Goal: Task Accomplishment & Management: Manage account settings

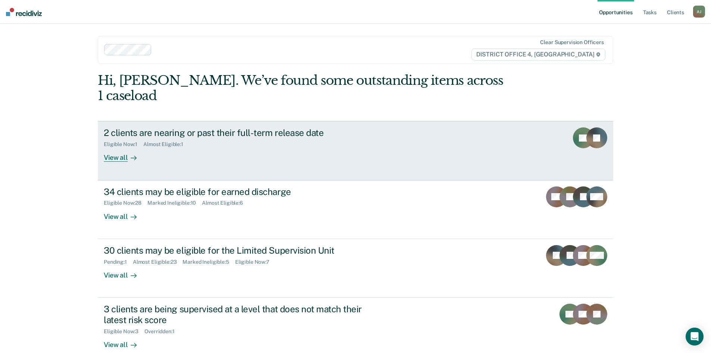
click at [119, 147] on div "View all" at bounding box center [125, 154] width 42 height 15
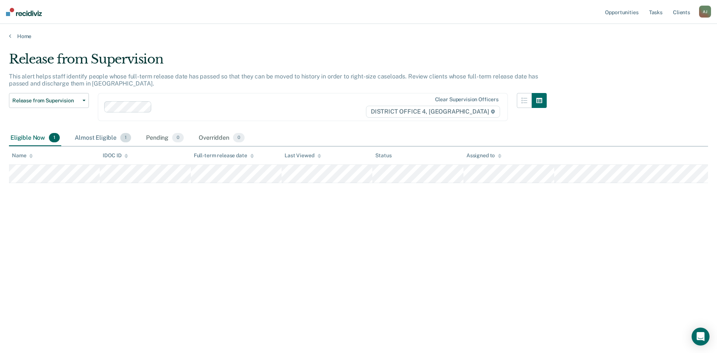
click at [101, 136] on div "Almost Eligible 1" at bounding box center [102, 138] width 59 height 16
click at [22, 136] on div "Eligible Now 1" at bounding box center [35, 138] width 52 height 16
click at [680, 13] on link "Client s" at bounding box center [681, 12] width 20 height 24
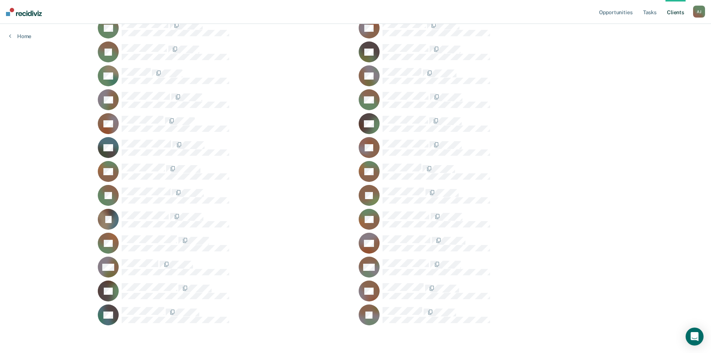
scroll to position [751, 0]
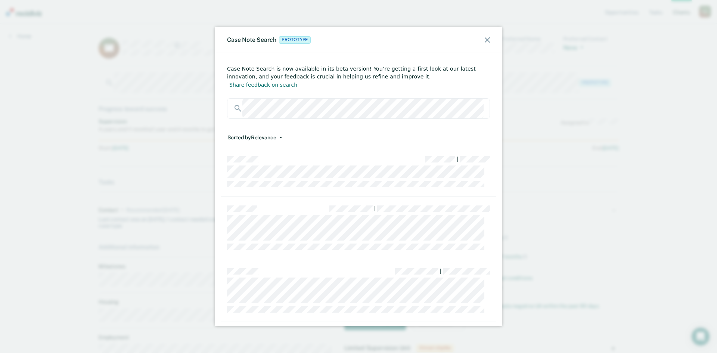
click at [606, 43] on div "Case Note Search Prototype Case Note Search is now available in its beta versio…" at bounding box center [358, 176] width 717 height 353
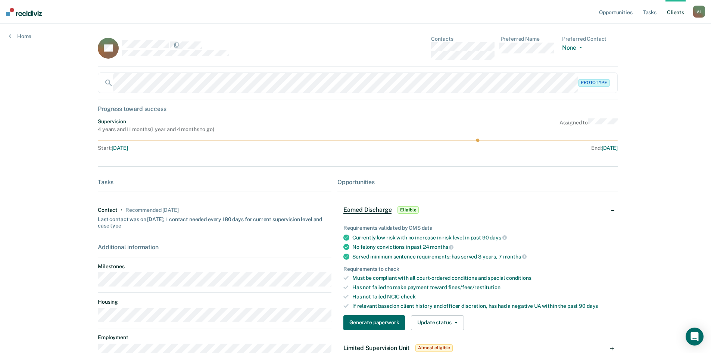
click at [15, 78] on div "Opportunities Tasks Client s Araujo, Jarod A J Profile How it works Log Out Hom…" at bounding box center [355, 204] width 711 height 408
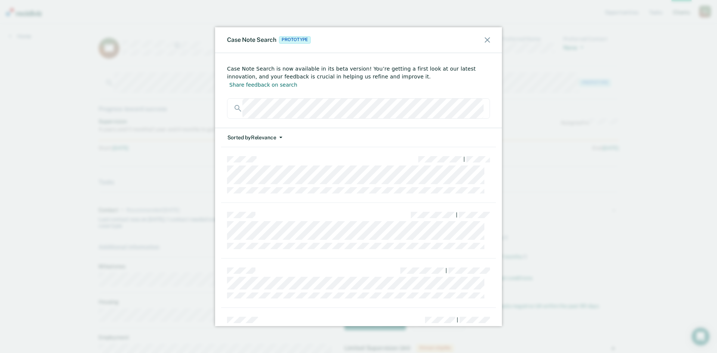
click at [230, 99] on div at bounding box center [358, 108] width 263 height 21
click at [318, 173] on div "|" at bounding box center [358, 168] width 275 height 43
click at [597, 42] on div "Case Note Search is now available in its beta version! You’re getting a first l…" at bounding box center [358, 176] width 717 height 353
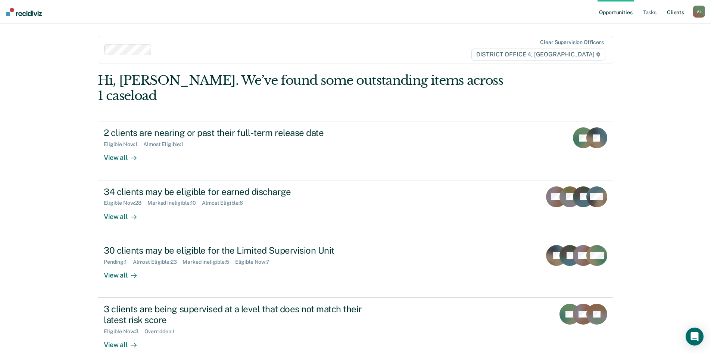
click at [234, 11] on link "Client s" at bounding box center [675, 12] width 20 height 24
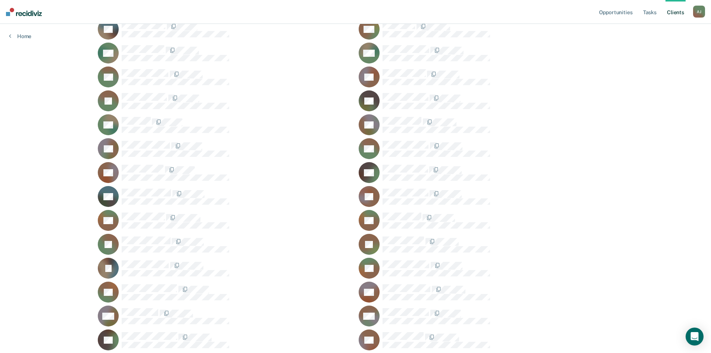
scroll to position [751, 0]
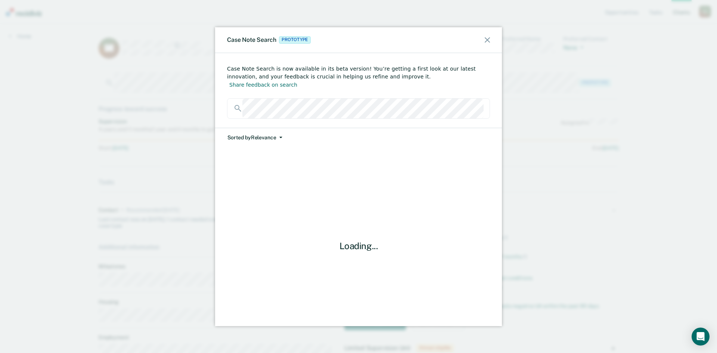
click at [234, 94] on button "Sorted by Relevance" at bounding box center [255, 137] width 56 height 19
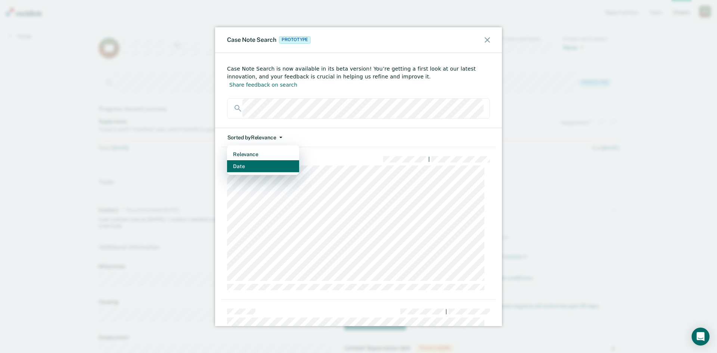
click at [234, 94] on button "Date" at bounding box center [263, 166] width 72 height 12
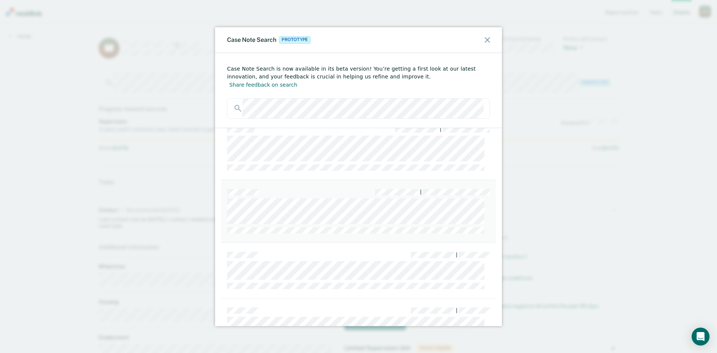
scroll to position [399, 0]
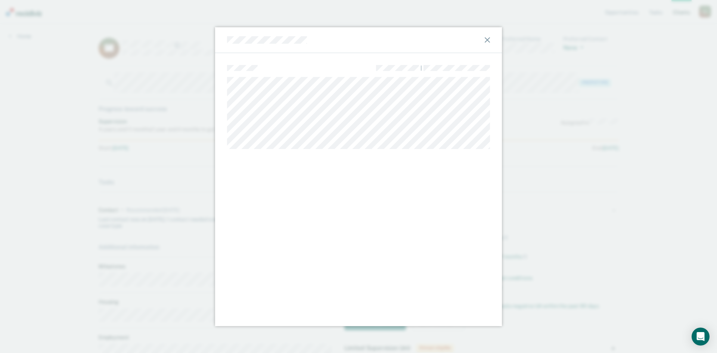
click at [222, 40] on div at bounding box center [358, 40] width 287 height 26
click at [226, 40] on div at bounding box center [358, 40] width 287 height 26
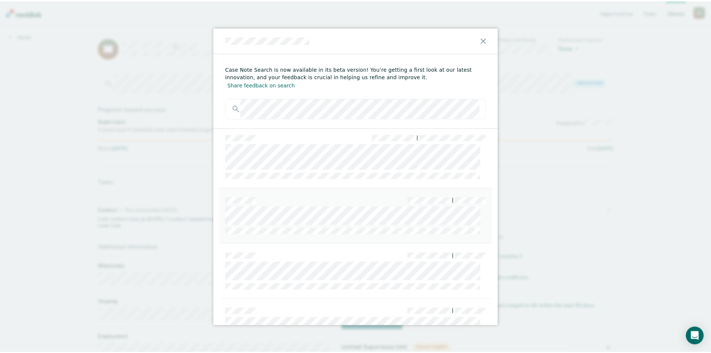
scroll to position [511, 0]
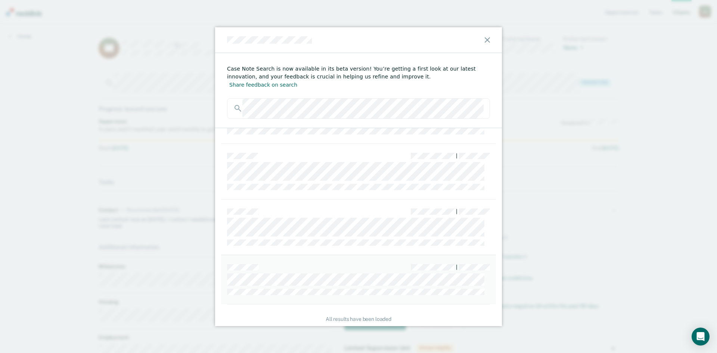
click at [234, 94] on div "|" at bounding box center [358, 279] width 275 height 49
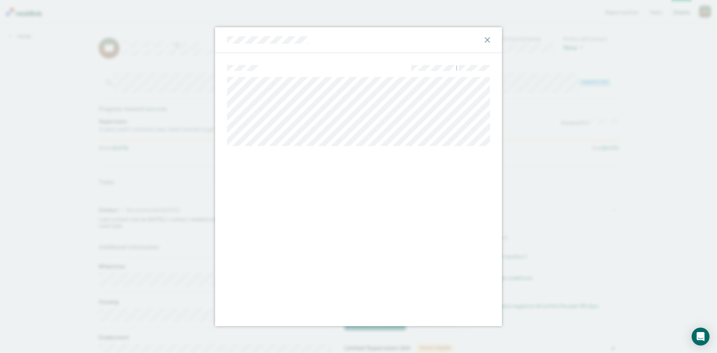
click at [234, 38] on icon at bounding box center [486, 39] width 5 height 5
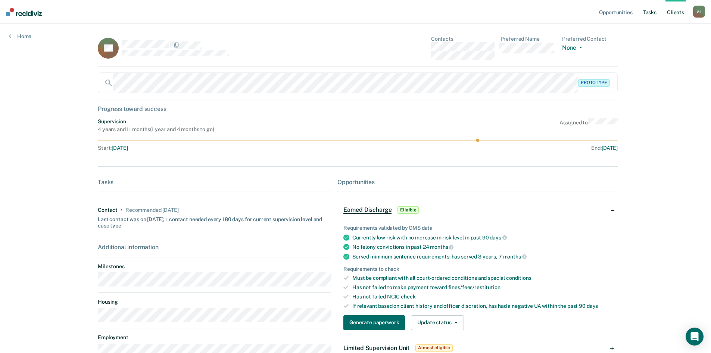
click at [234, 14] on link "Tasks" at bounding box center [650, 12] width 16 height 24
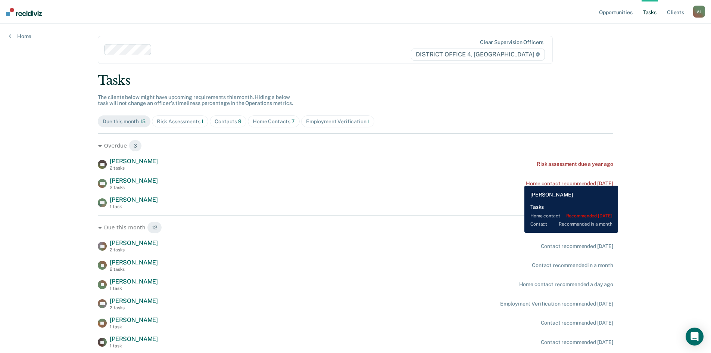
click at [234, 94] on div "Home contact recommended [DATE]" at bounding box center [569, 183] width 87 height 6
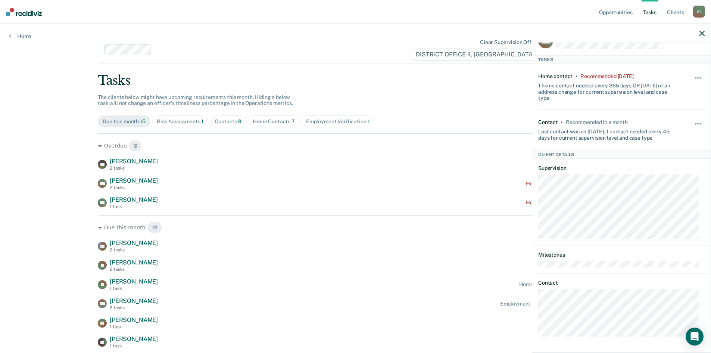
click at [234, 33] on icon "button" at bounding box center [701, 33] width 5 height 5
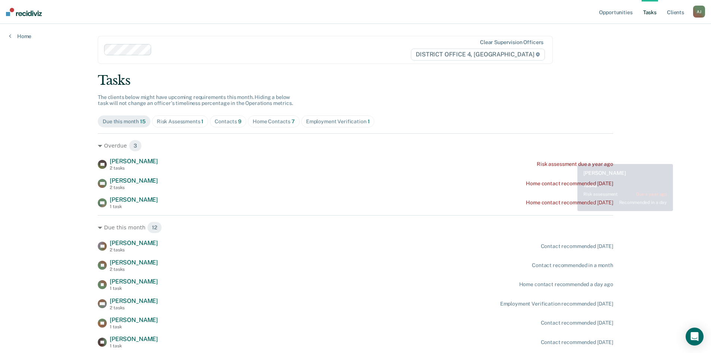
click at [234, 94] on div "KP [PERSON_NAME] 2 tasks Risk assessment due a year ago" at bounding box center [355, 163] width 515 height 13
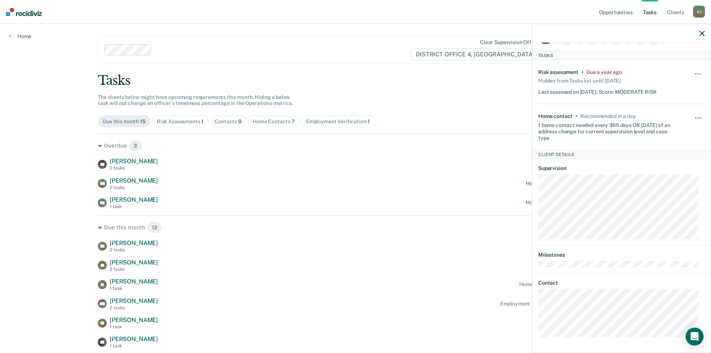
scroll to position [141, 0]
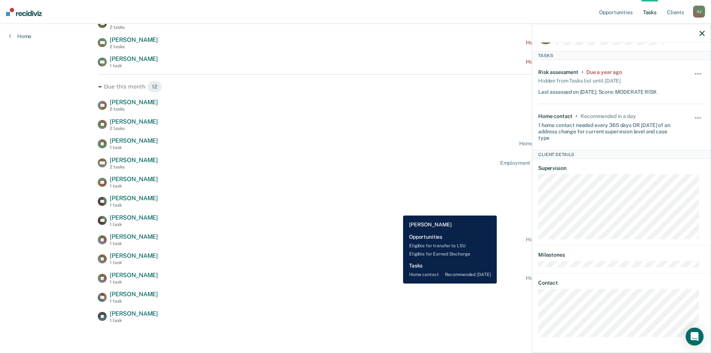
click at [234, 94] on div "[PERSON_NAME] 1 task Home contact recommended [DATE]" at bounding box center [355, 277] width 515 height 13
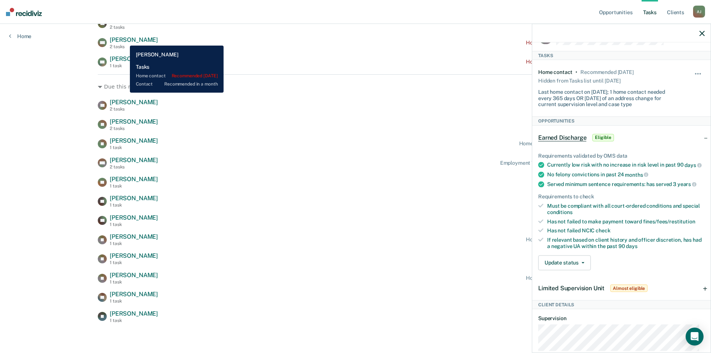
click at [124, 40] on span "[PERSON_NAME]" at bounding box center [134, 39] width 48 height 7
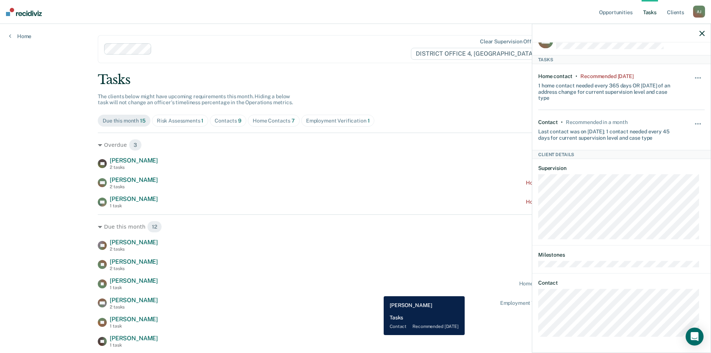
scroll to position [0, 0]
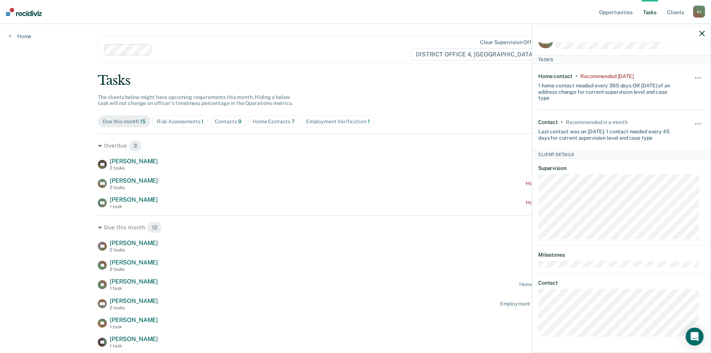
click at [234, 33] on icon "button" at bounding box center [701, 33] width 5 height 5
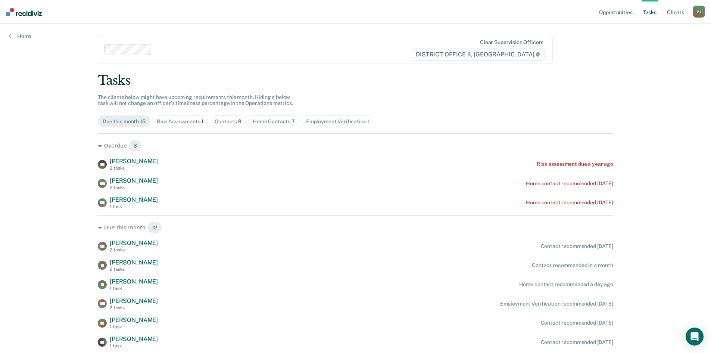
click at [234, 94] on div "Tasks The clients below might have upcoming requirements this month. Hiding a b…" at bounding box center [355, 268] width 515 height 391
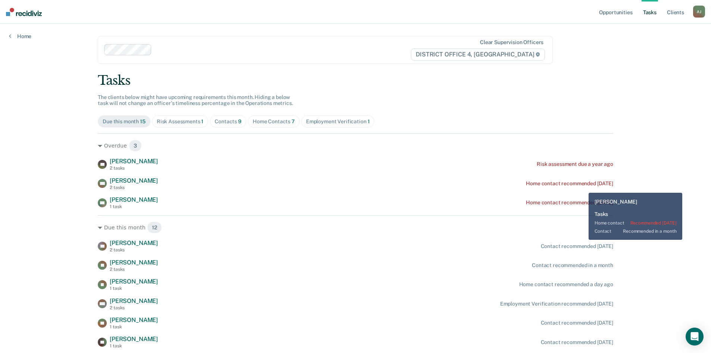
click at [234, 94] on div "MC [PERSON_NAME] 2 tasks Home contact recommended [DATE]" at bounding box center [355, 183] width 515 height 13
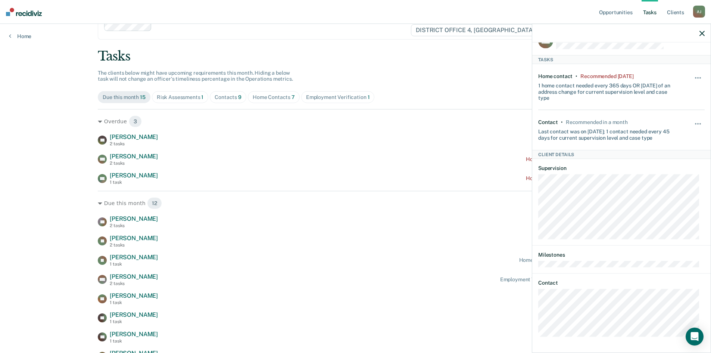
scroll to position [37, 0]
